Goal: Task Accomplishment & Management: Manage account settings

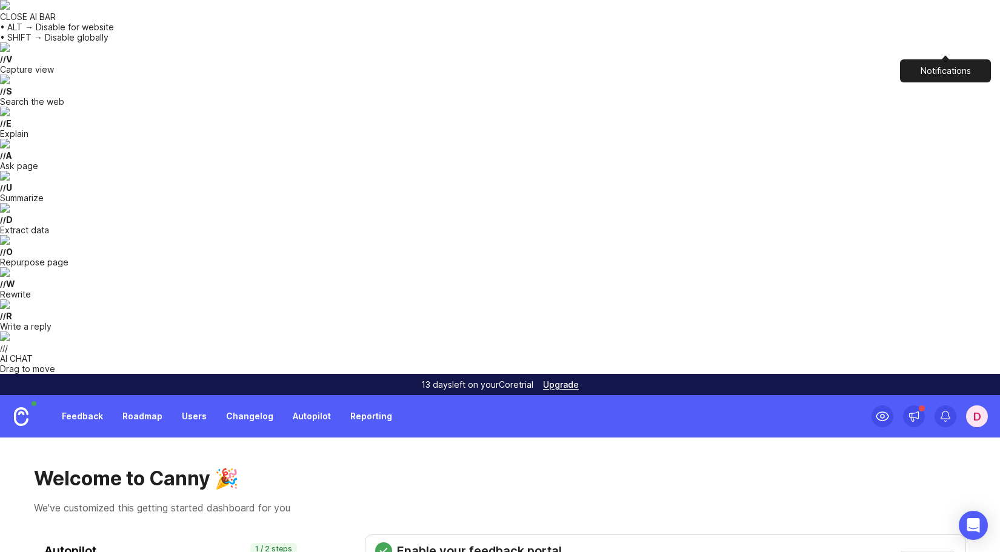
click at [367, 467] on h1 "Welcome to Canny 🎉" at bounding box center [500, 479] width 932 height 24
click at [795, 467] on div "Welcome to Canny 🎉 We've customized this getting started dashboard for you" at bounding box center [500, 491] width 932 height 48
click at [24, 407] on img at bounding box center [21, 416] width 15 height 19
click at [983, 405] on div "d" at bounding box center [977, 416] width 22 height 22
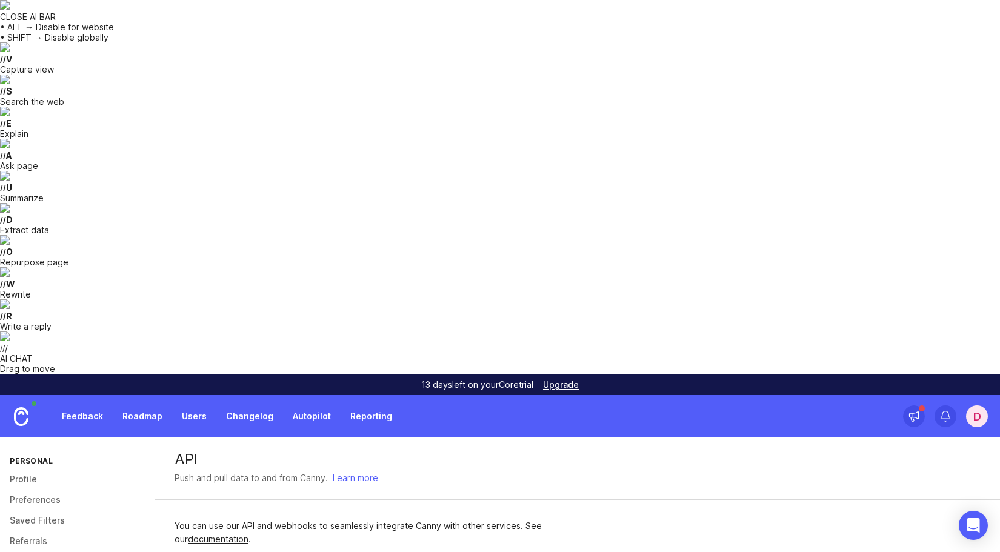
click at [204, 551] on div "Your Secret API Key is: 931c126b-7f2a-b88b-cb65-d9d07c2af871" at bounding box center [393, 562] width 436 height 13
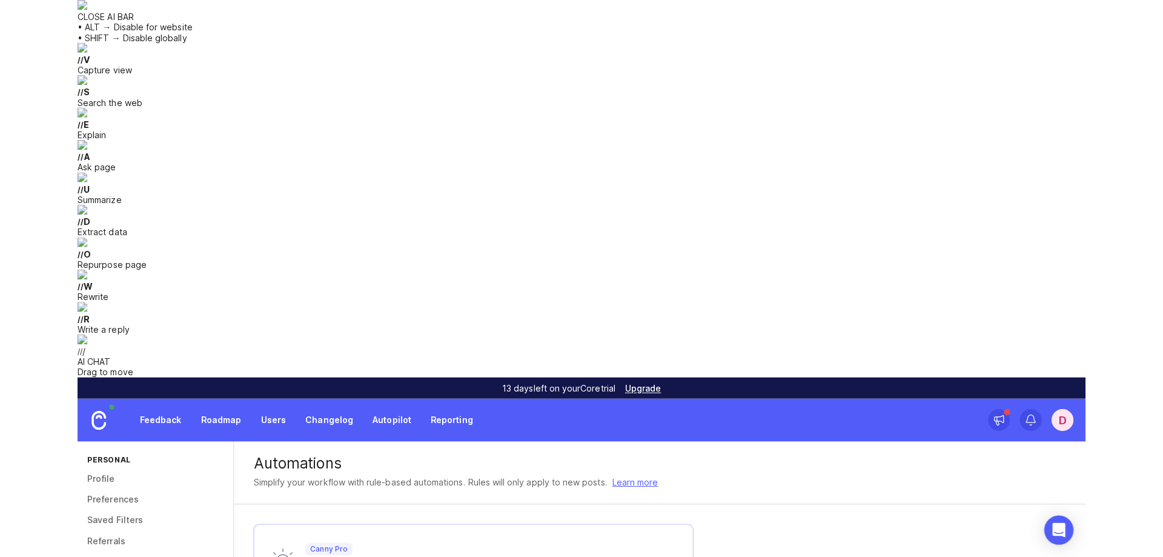
scroll to position [7, 0]
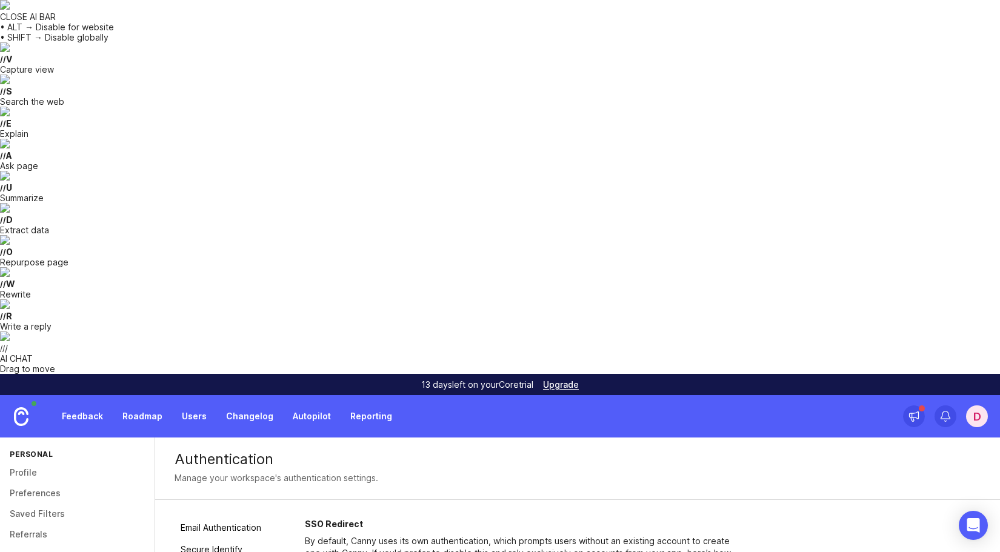
drag, startPoint x: 328, startPoint y: 221, endPoint x: 327, endPoint y: 228, distance: 7.4
drag, startPoint x: 327, startPoint y: 225, endPoint x: 450, endPoint y: 225, distance: 123.0
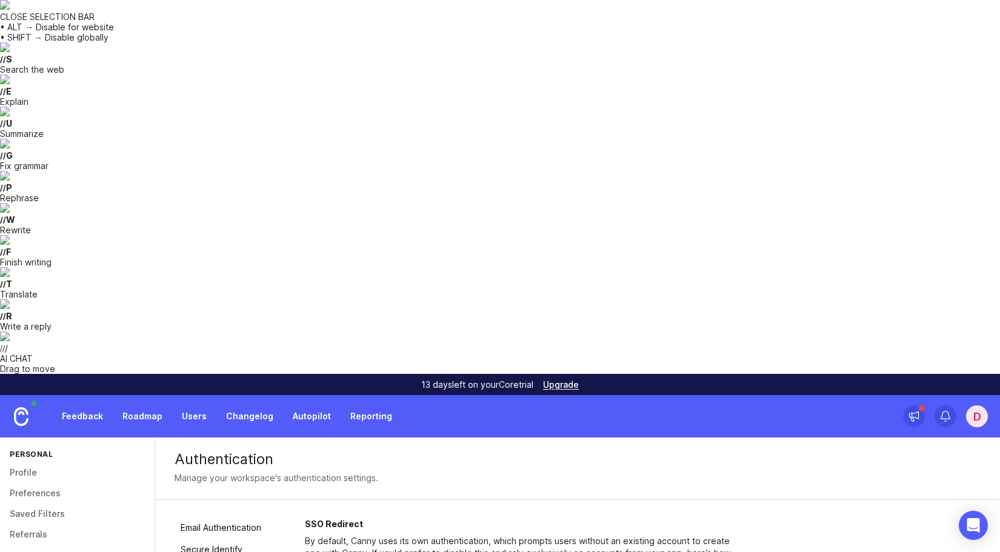
drag, startPoint x: 325, startPoint y: 318, endPoint x: 511, endPoint y: 344, distance: 187.2
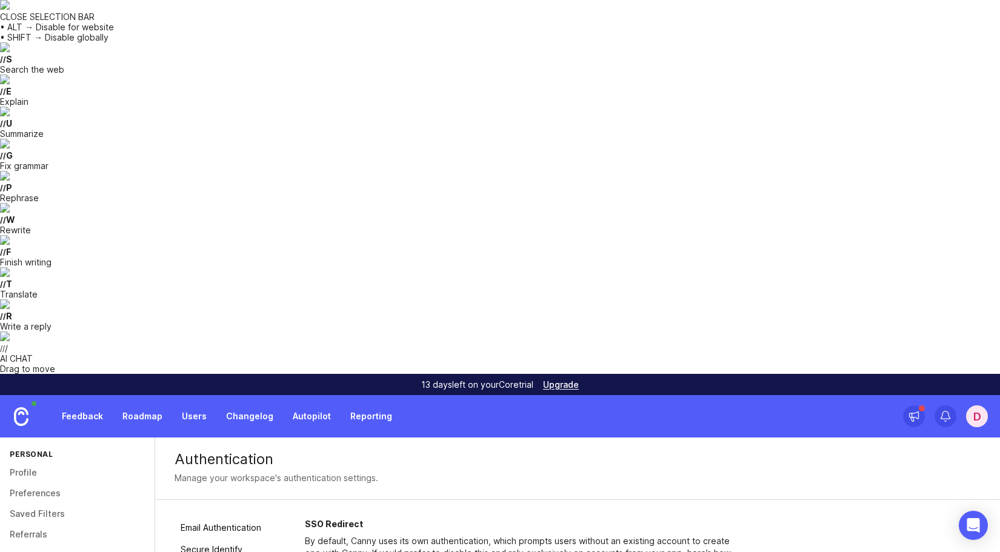
drag, startPoint x: 453, startPoint y: 230, endPoint x: 303, endPoint y: 200, distance: 152.7
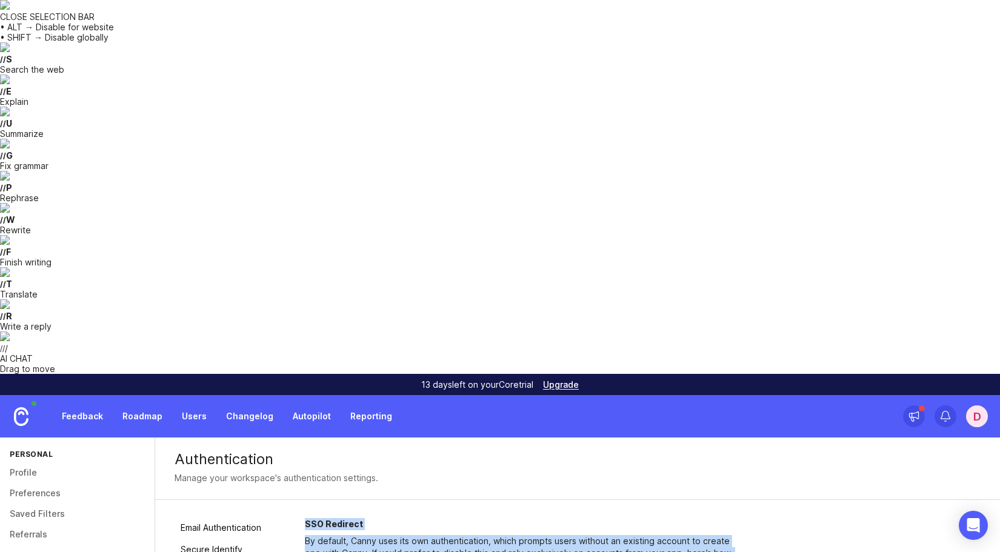
click at [307, 518] on h2 "SSO Redirect" at bounding box center [523, 524] width 436 height 12
copy div "SSO Redirect By default, Canny uses its own authentication, which prompts users…"
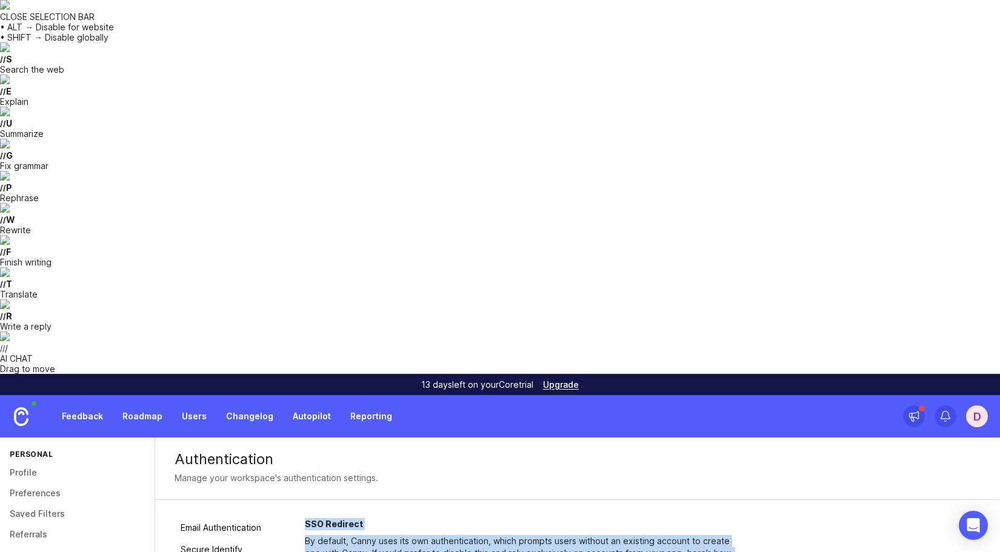
drag, startPoint x: 308, startPoint y: 150, endPoint x: 500, endPoint y: 446, distance: 352.3
copy div "SSO Redirect By default, Canny uses its own authentication, which prompts users…"
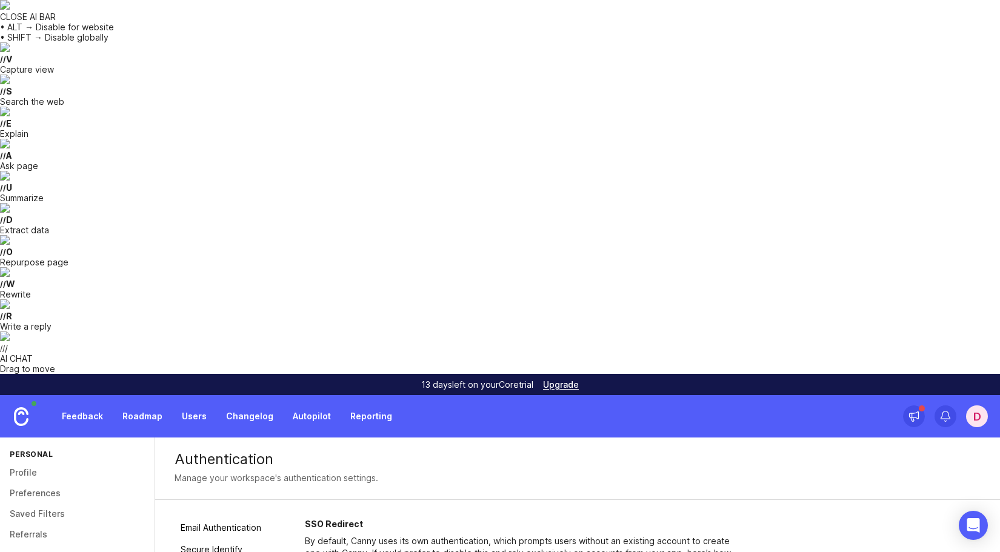
click at [680, 535] on p "By default, Canny uses its own authentication, which prompts users without an e…" at bounding box center [523, 547] width 436 height 24
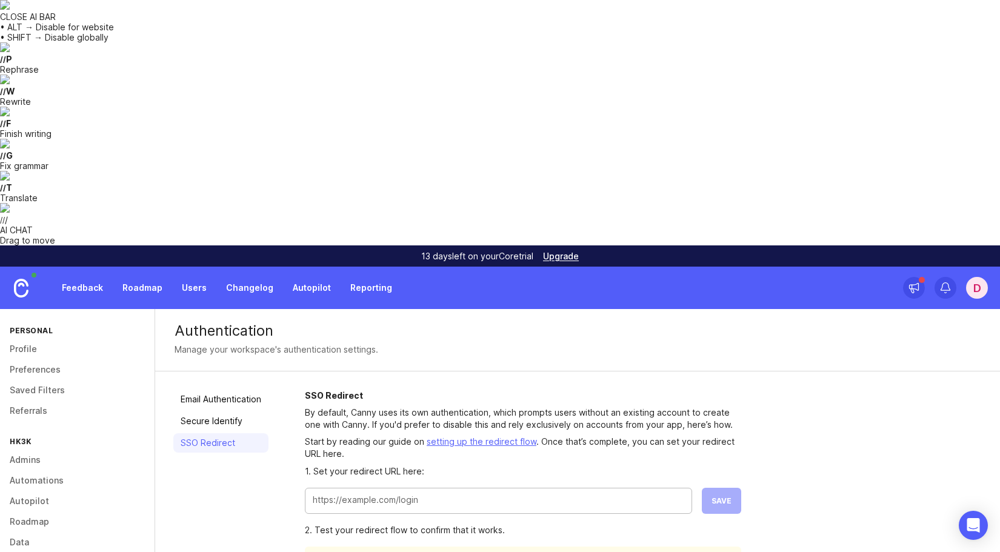
paste input "http://localhost:8000/dummy-sso"
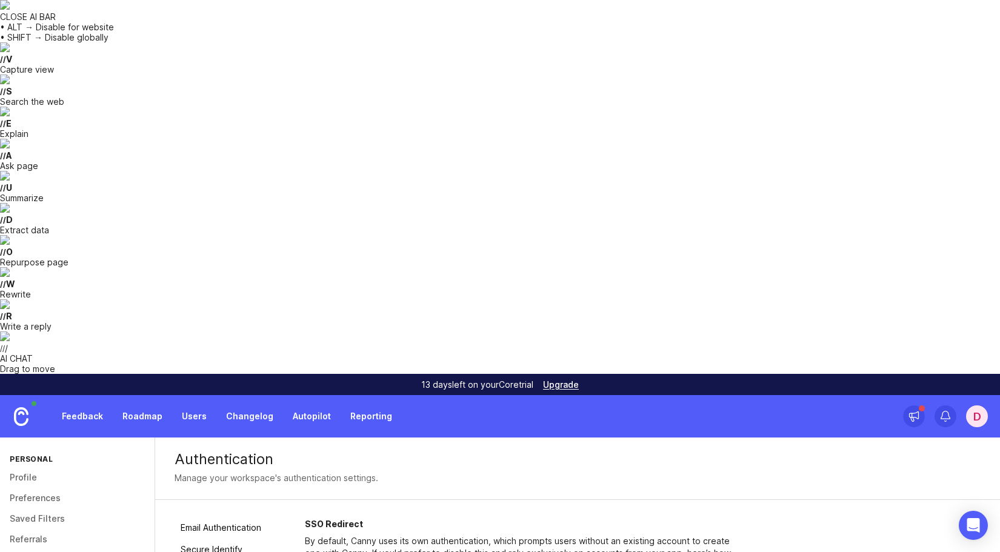
drag, startPoint x: 341, startPoint y: 327, endPoint x: 505, endPoint y: 344, distance: 165.7
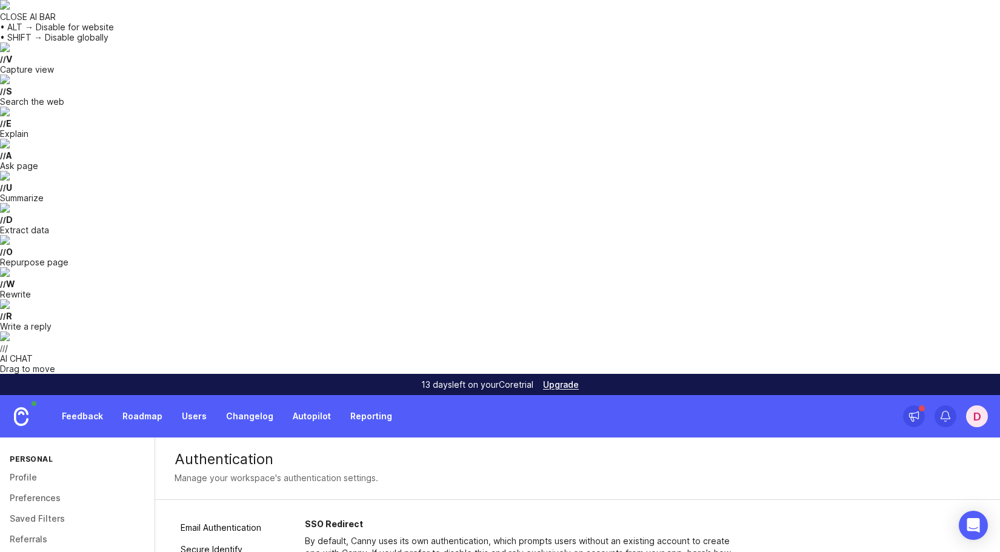
drag, startPoint x: 377, startPoint y: 321, endPoint x: 498, endPoint y: 356, distance: 126.0
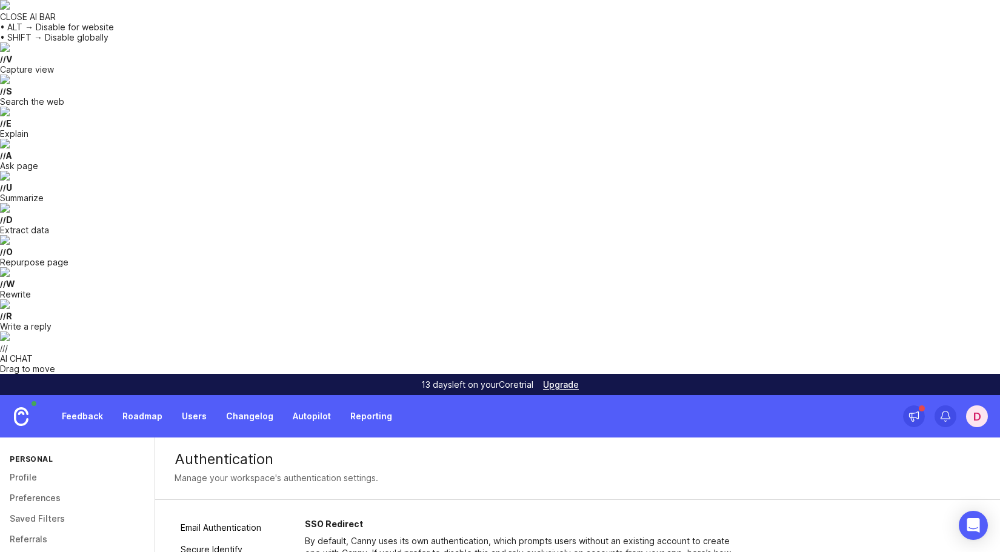
drag, startPoint x: 324, startPoint y: 327, endPoint x: 500, endPoint y: 336, distance: 176.6
drag, startPoint x: 388, startPoint y: 328, endPoint x: 431, endPoint y: 345, distance: 47.0
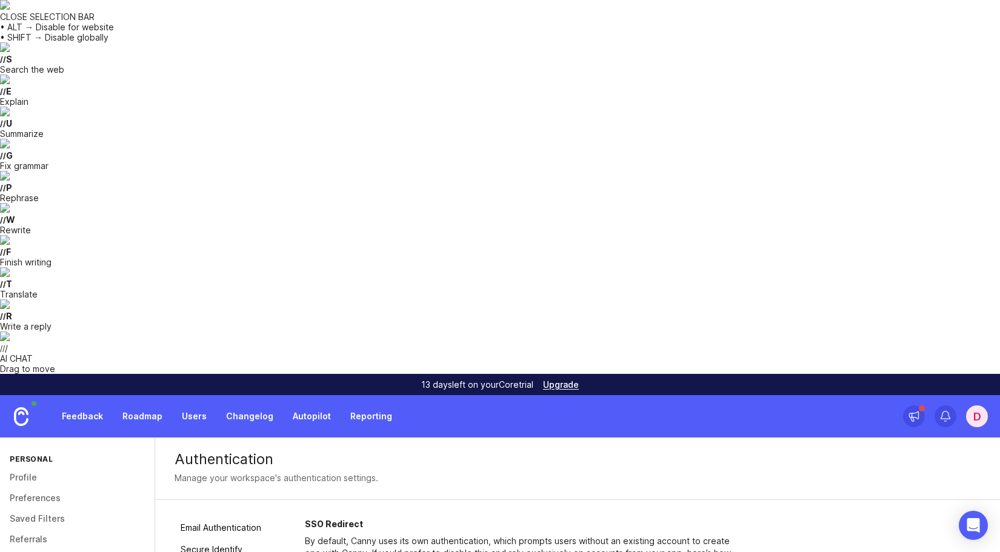
drag, startPoint x: 347, startPoint y: 331, endPoint x: 526, endPoint y: 345, distance: 179.9
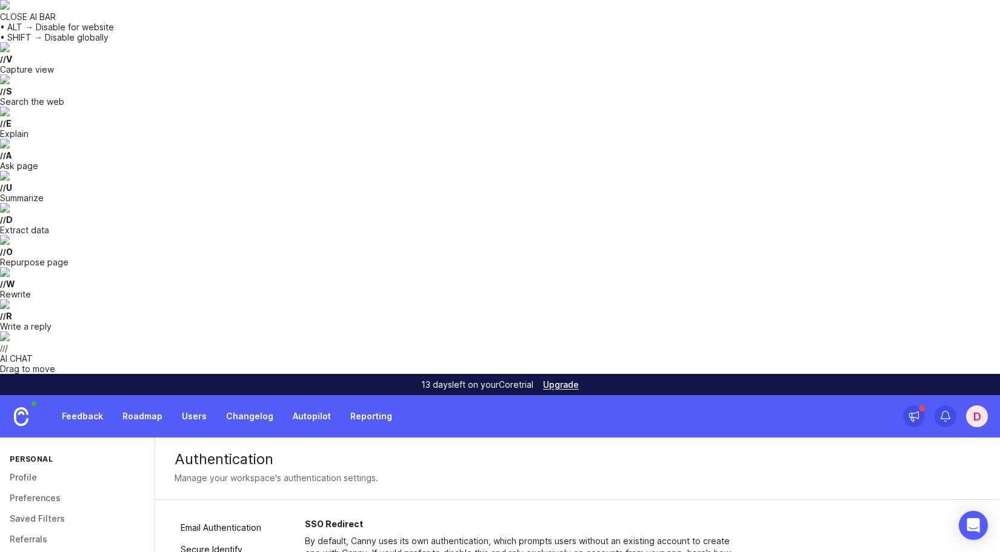
click at [16, 407] on img at bounding box center [21, 416] width 15 height 19
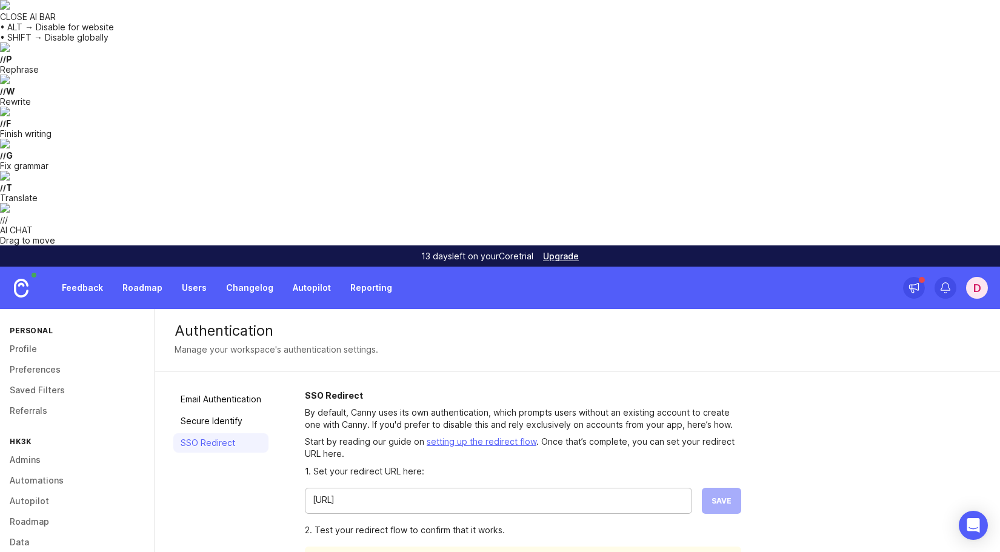
click at [394, 493] on input "http://localhost:8000/dummy-sso" at bounding box center [498, 499] width 371 height 13
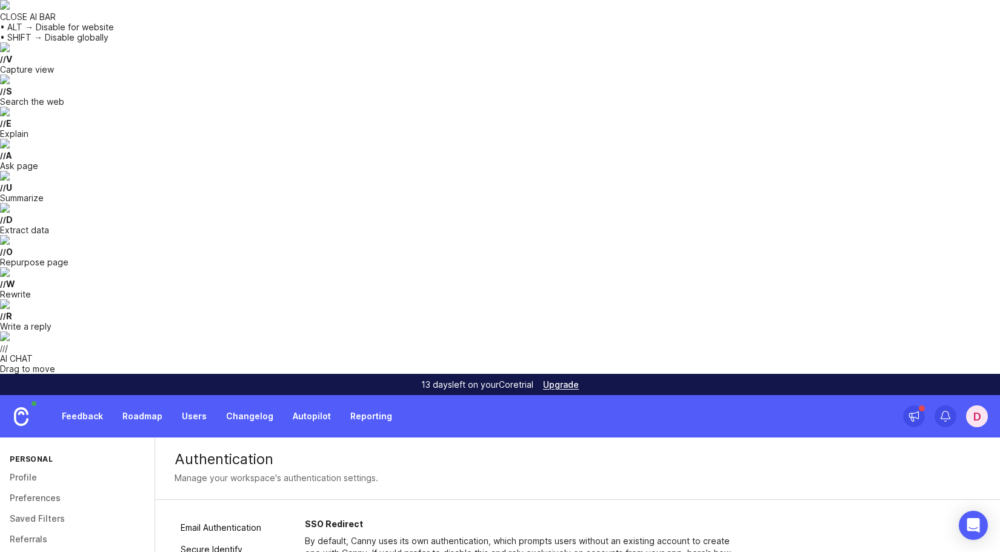
paste input "chrome-extension://hdffkhgmhegbcmpkgohiklilpclidjal/canny-sso-redirect.html"
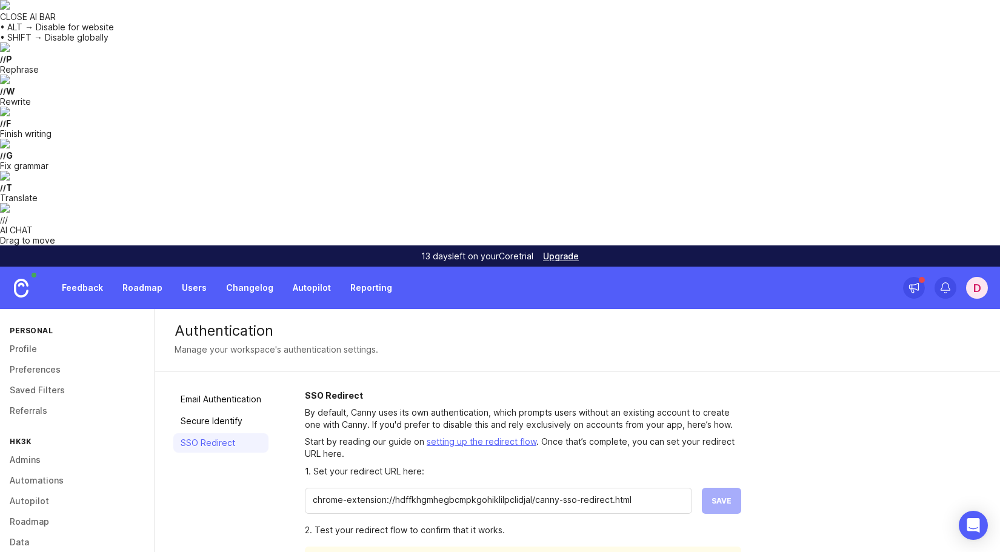
click at [649, 488] on div "chrome-extension://hdffkhgmhegbcmpkgohiklilpclidjal/canny-sso-redirect.html" at bounding box center [498, 501] width 387 height 26
click at [650, 488] on div "chrome-extension://hdffkhgmhegbcmpkgohiklilpclidjal/canny-sso-redirect.html" at bounding box center [498, 501] width 387 height 26
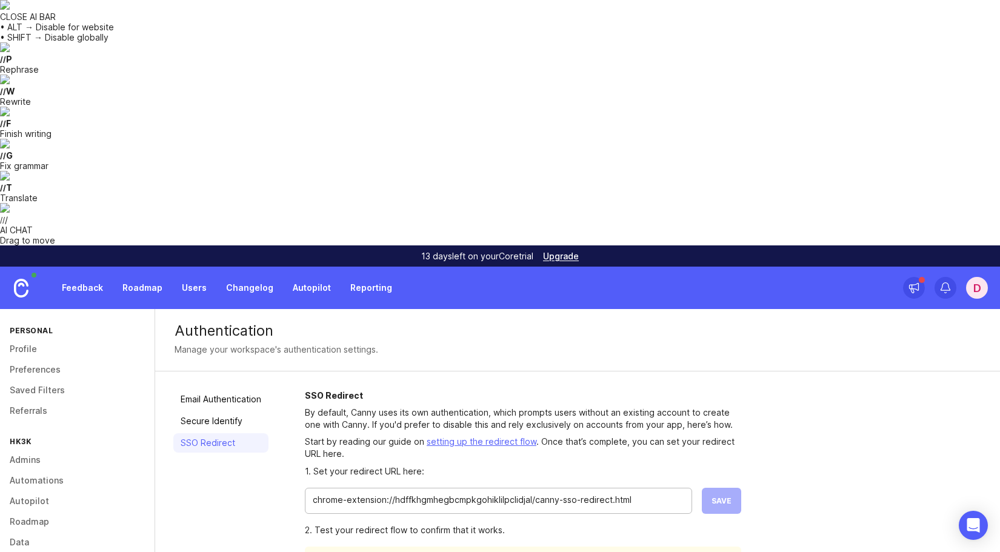
click at [645, 493] on input "chrome-extension://hdffkhgmhegbcmpkgohiklilpclidjal/canny-sso-redirect.html" at bounding box center [498, 499] width 371 height 13
click at [716, 488] on div "chrome-extension://hdffkhgmhegbcmpkgohiklilpclidjal/canny-sso-redirect.html Save" at bounding box center [523, 501] width 436 height 26
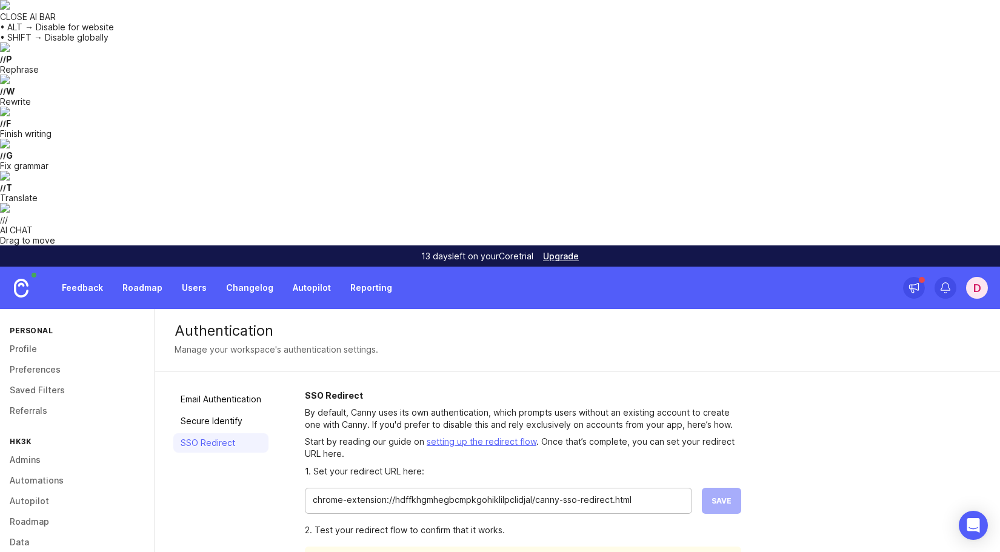
click at [630, 493] on input "chrome-extension://hdffkhgmhegbcmpkgohiklilpclidjal/canny-sso-redirect.html" at bounding box center [498, 499] width 371 height 13
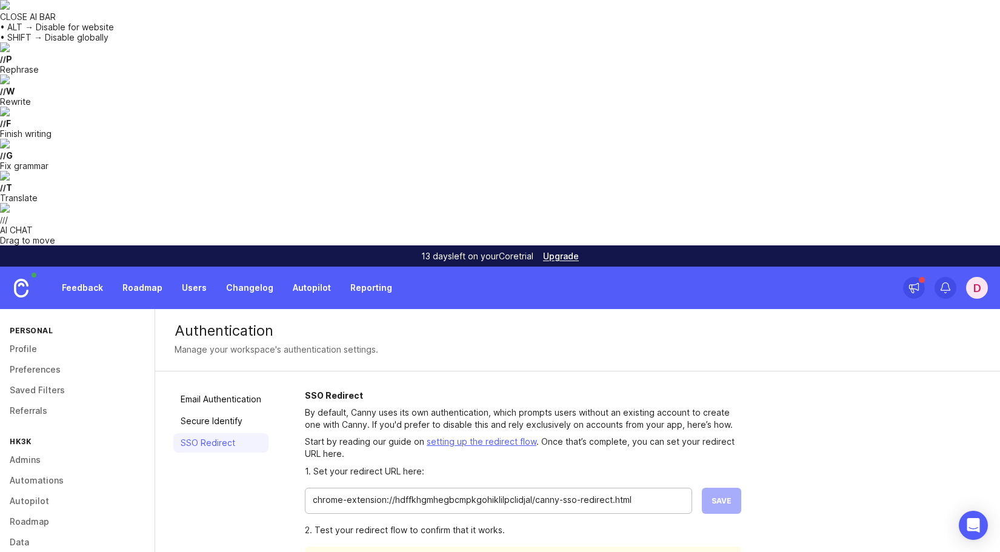
drag, startPoint x: 643, startPoint y: 253, endPoint x: 649, endPoint y: 258, distance: 7.4
click at [647, 493] on input "chrome-extension://hdffkhgmhegbcmpkgohiklilpclidjal/canny-sso-redirect.html" at bounding box center [498, 499] width 371 height 13
click at [376, 493] on input "chrome-extension://hdffkhgmhegbcmpkgohiklilpclidjal/canny-sso-redirect.html" at bounding box center [498, 499] width 371 height 13
click at [382, 493] on input "chrome-extension://hdffkhgmhegbcmpkgohiklilpclidjal/canny-sso-redirect.html" at bounding box center [498, 499] width 371 height 13
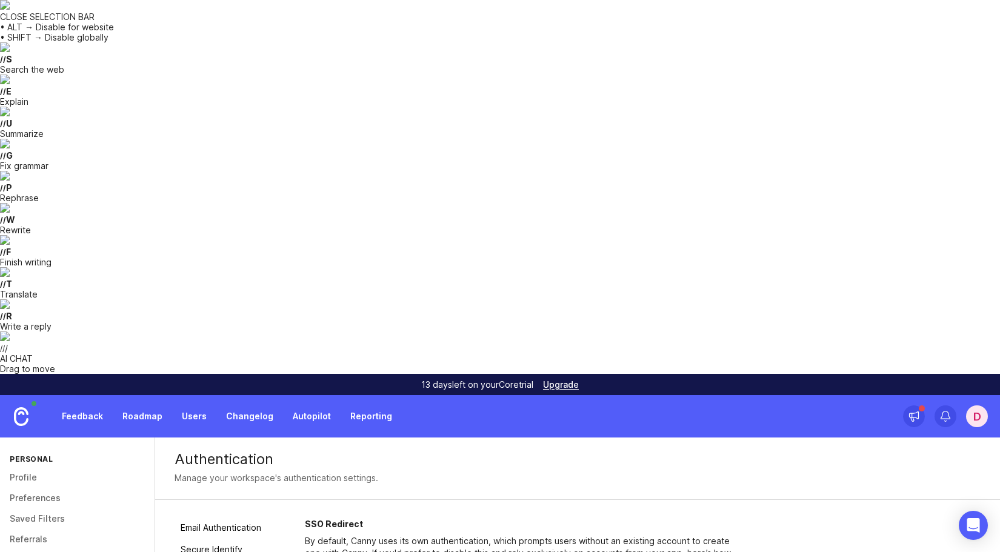
paste input "https://memexia.vercel.app"
type input "https://memexia.vercel.app/canny-sso-redirect.html"
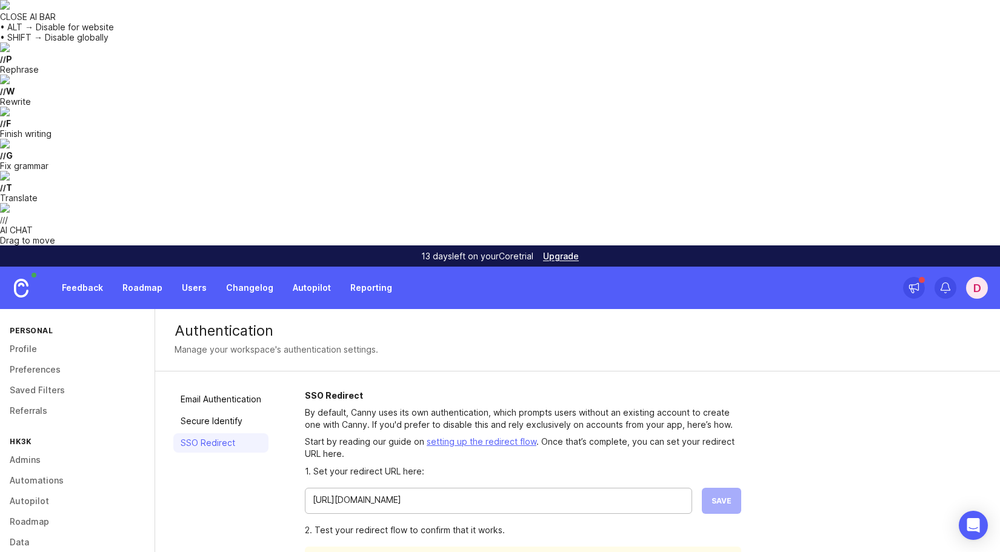
click at [576, 493] on input "https://memexia.vercel.app/canny-sso-redirect.html" at bounding box center [498, 499] width 371 height 13
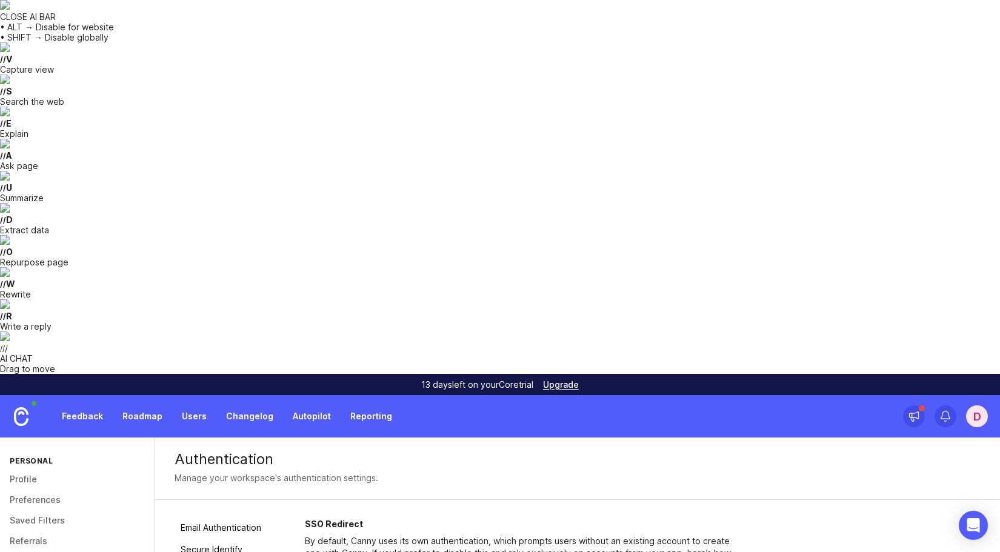
paste input "https://memexia.vercel.app/canny-sso-redirect.html"
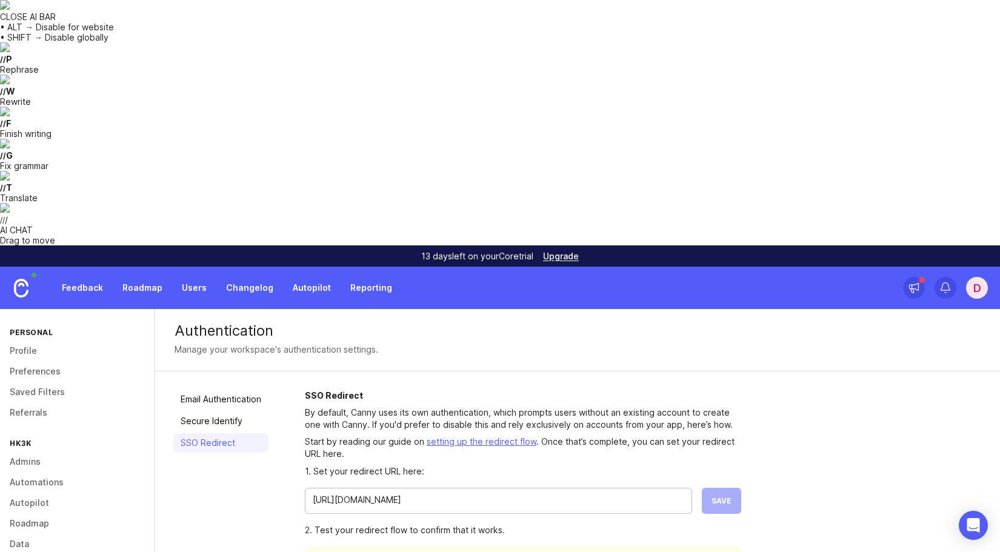
type input "https://memexia.vercel.app/canny-sso-redirect.html"
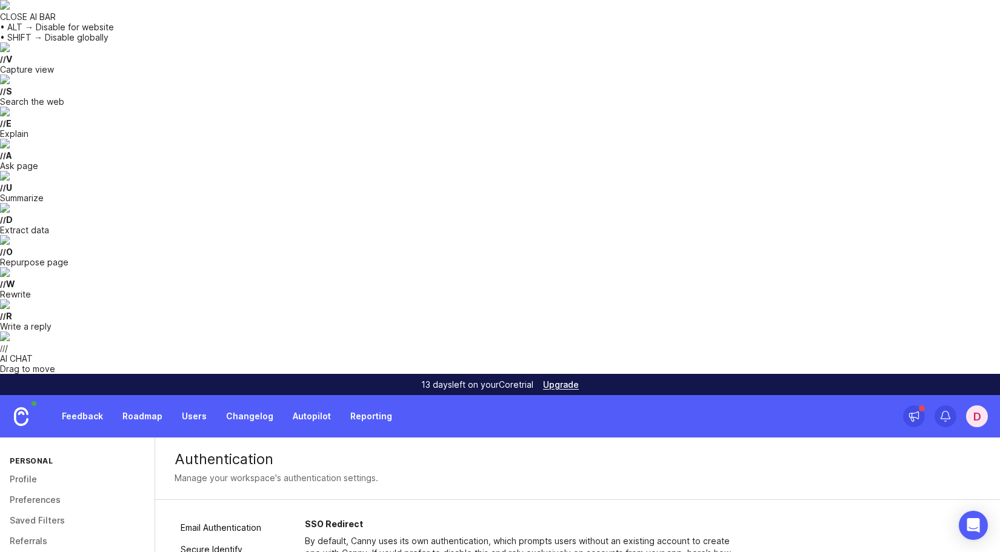
drag, startPoint x: 564, startPoint y: 252, endPoint x: 105, endPoint y: 262, distance: 458.8
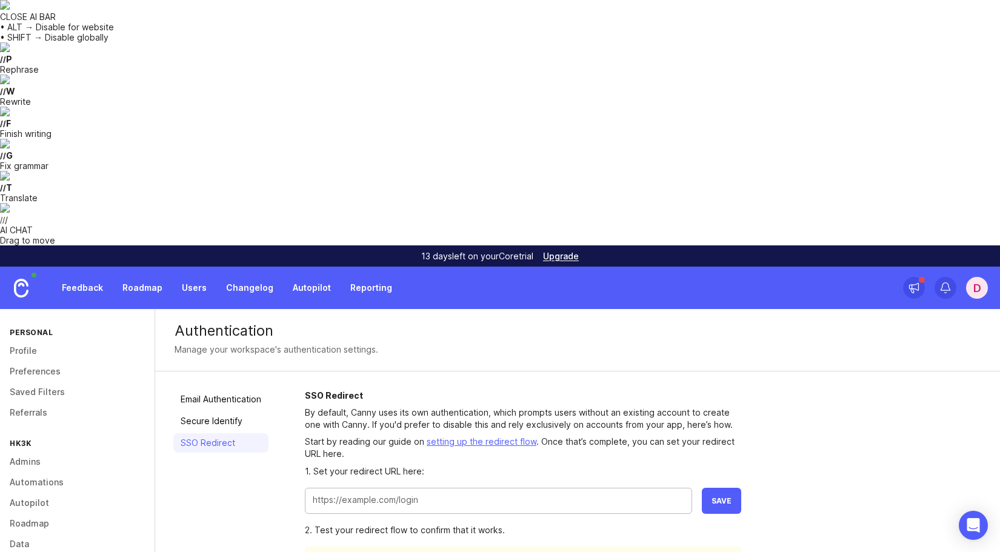
click at [344, 493] on input "text" at bounding box center [498, 499] width 371 height 13
paste input "https://memexia.vercel.app/canny-sso-redirect.html"
click at [562, 493] on input "https://memexia.vercel.app/canny-sso-redirect.html" at bounding box center [498, 499] width 371 height 13
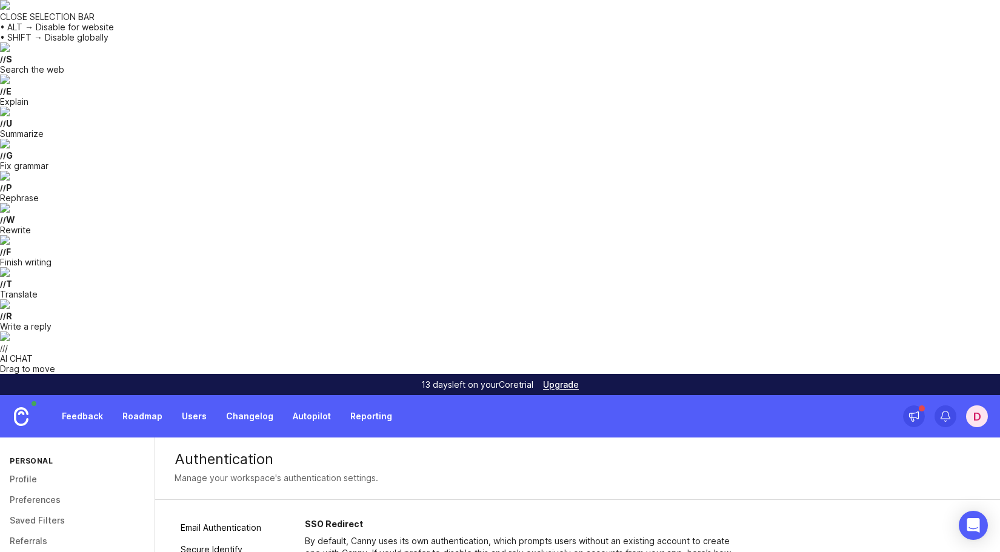
paste input "chrome-extension://hdffkhgmhegbcmpkgohiklilpclidjal"
type input "https://memexia.vercel.app/canny-sso-redirect.html"
